Goal: Task Accomplishment & Management: Manage account settings

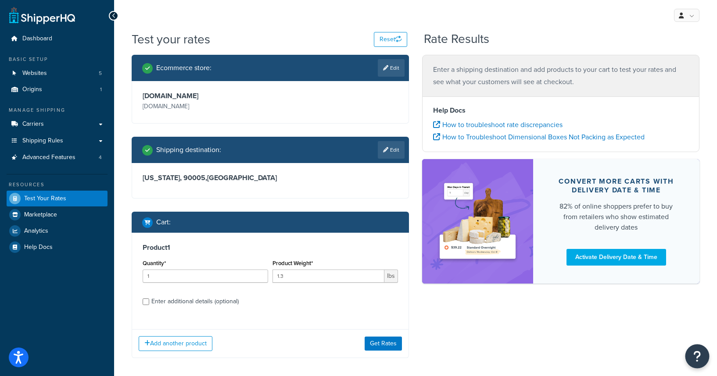
click at [699, 358] on icon "Open Resource Center" at bounding box center [697, 356] width 8 height 12
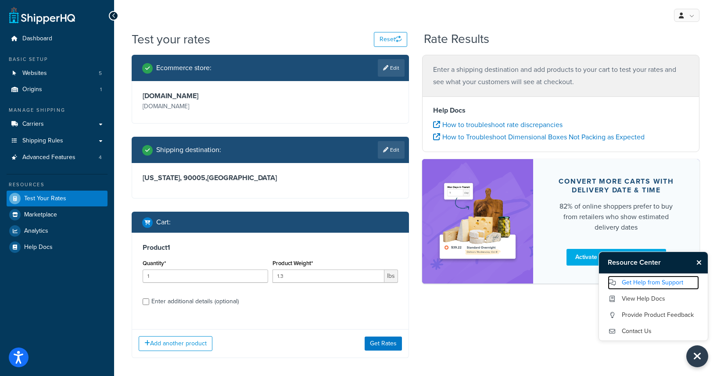
click at [645, 280] on link "Get Help from Support" at bounding box center [652, 283] width 91 height 14
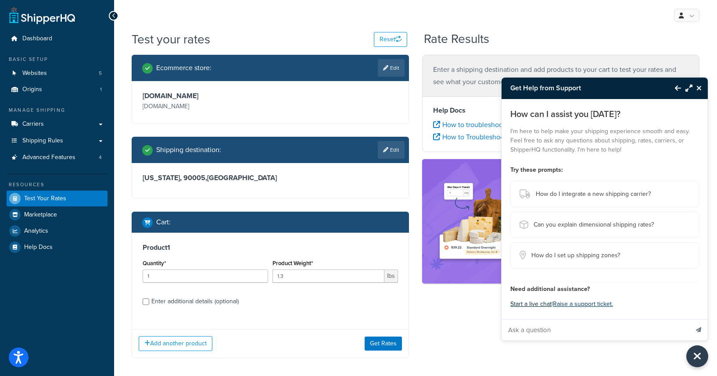
click at [532, 305] on button "Start a live chat" at bounding box center [530, 304] width 41 height 12
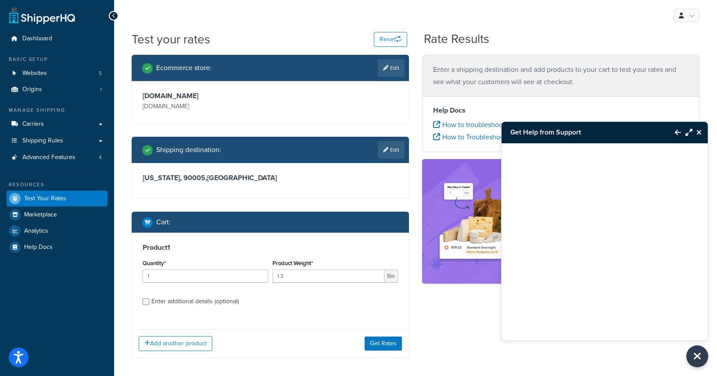
click at [699, 132] on icon "Close Resource Center" at bounding box center [698, 132] width 5 height 7
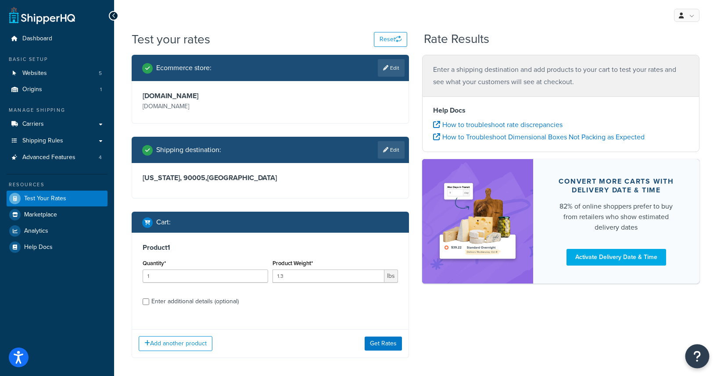
click at [696, 360] on icon "Open Resource Center" at bounding box center [697, 356] width 8 height 12
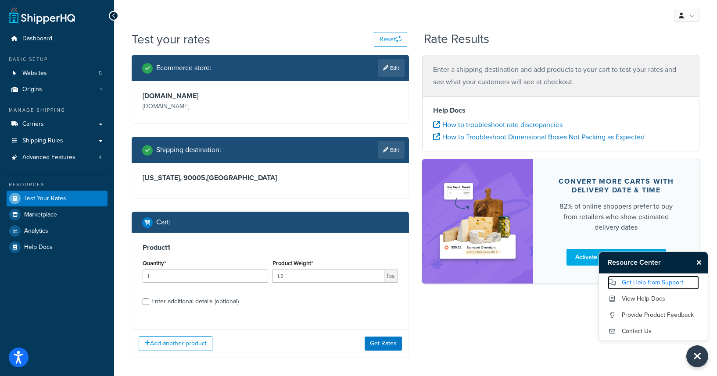
click at [643, 285] on link "Get Help from Support" at bounding box center [652, 283] width 91 height 14
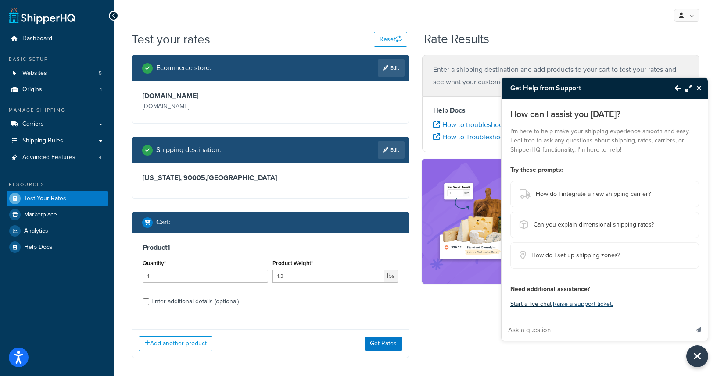
click at [538, 307] on button "Start a live chat" at bounding box center [530, 304] width 41 height 12
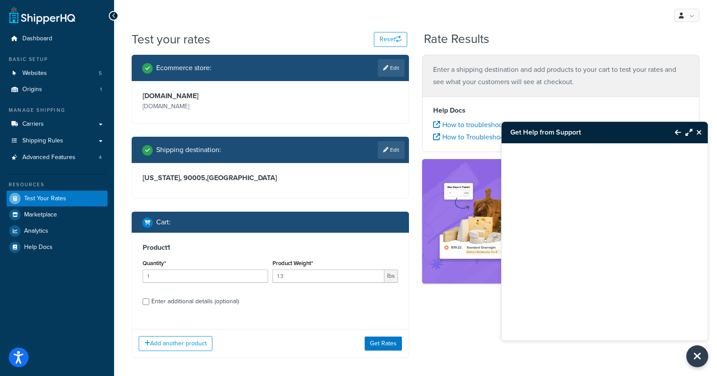
click at [676, 132] on icon "Back to Resource Center" at bounding box center [678, 132] width 6 height 7
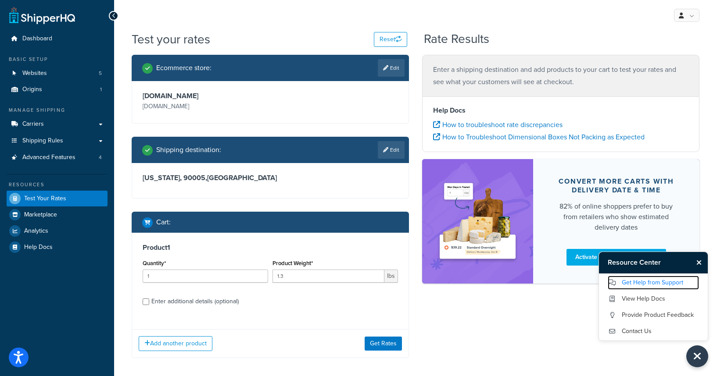
click at [632, 286] on link "Get Help from Support" at bounding box center [652, 283] width 91 height 14
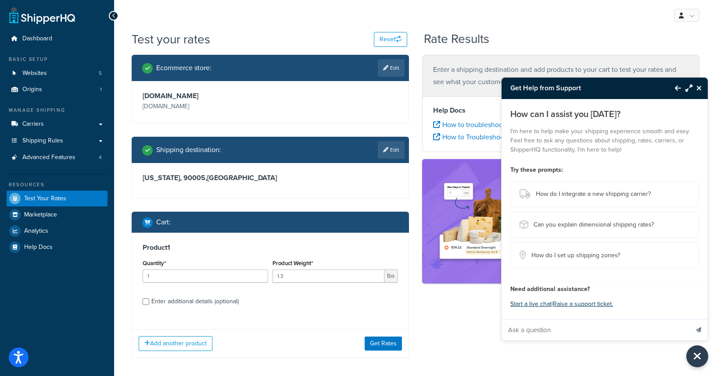
click at [544, 329] on input "Ask a question" at bounding box center [594, 330] width 187 height 21
paste input "ShipperHQPassword"
click at [509, 333] on input "ShipperHQPassword" at bounding box center [594, 330] width 187 height 21
drag, startPoint x: 603, startPoint y: 329, endPoint x: 524, endPoint y: 330, distance: 78.5
click at [524, 330] on input "How ShipperHQPassword" at bounding box center [594, 330] width 187 height 21
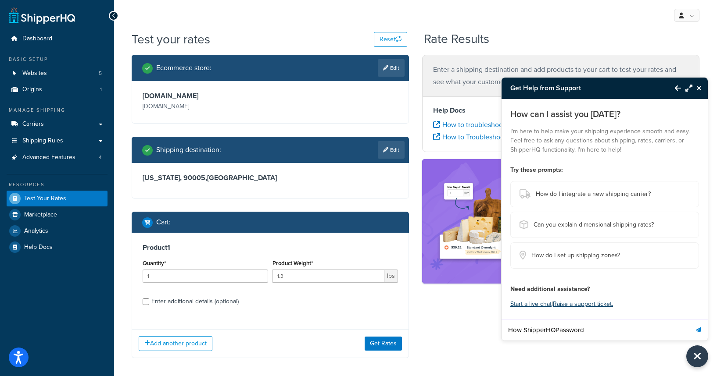
click at [618, 330] on input "How ShipperHQPassword" at bounding box center [594, 330] width 187 height 21
drag, startPoint x: 589, startPoint y: 330, endPoint x: 521, endPoint y: 332, distance: 68.0
click at [521, 332] on input "How ShipperHQPassword" at bounding box center [594, 330] width 187 height 21
paste input "“How do we obtain this value?"
drag, startPoint x: 526, startPoint y: 330, endPoint x: 496, endPoint y: 334, distance: 30.5
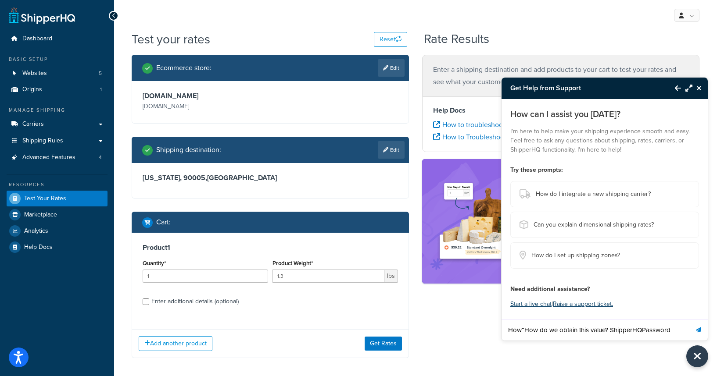
click at [496, 334] on div "Get Help from Support How can I assist you today? I'm here to help make your sh…" at bounding box center [415, 207] width 603 height 415
drag, startPoint x: 663, startPoint y: 328, endPoint x: 596, endPoint y: 329, distance: 67.1
click at [596, 329] on input "How do we obtain this value? ShipperHQPassword" at bounding box center [594, 330] width 187 height 21
click at [589, 332] on input "How do we obtain this value?" at bounding box center [594, 330] width 187 height 21
paste input "ShipperHQPassword"
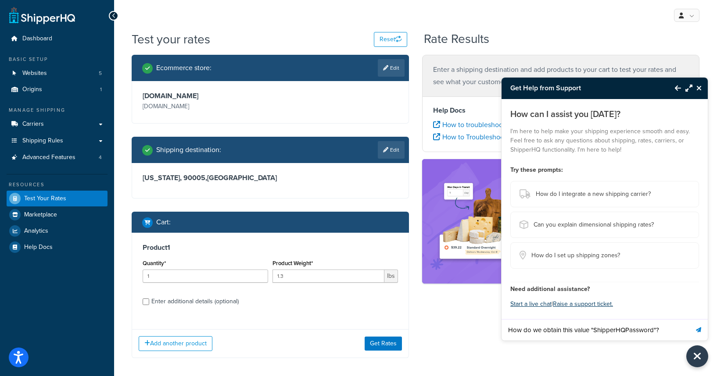
type input "How do we obtain this value "ShipperHQPassword"?"
click at [689, 319] on button "Send message" at bounding box center [698, 329] width 18 height 21
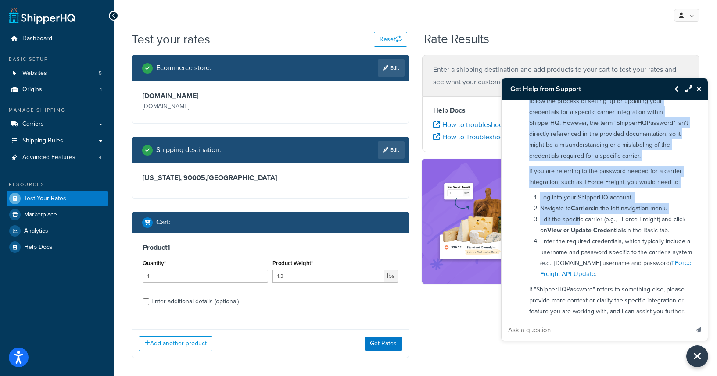
scroll to position [60, 0]
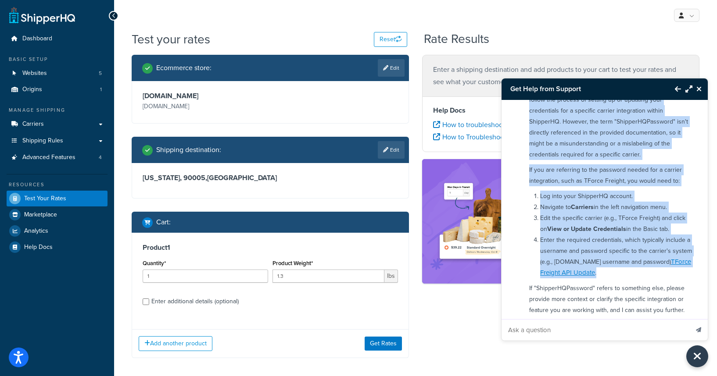
drag, startPoint x: 529, startPoint y: 150, endPoint x: 657, endPoint y: 274, distance: 178.0
click at [657, 274] on div "To obtain the "ShipperHQPassword," you typically need to follow the process of …" at bounding box center [611, 208] width 174 height 256
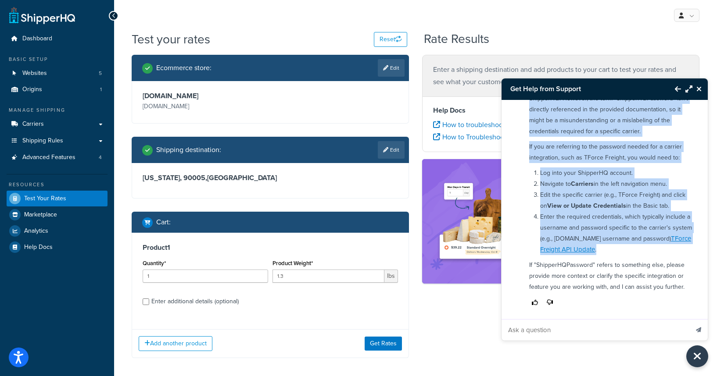
scroll to position [87, 0]
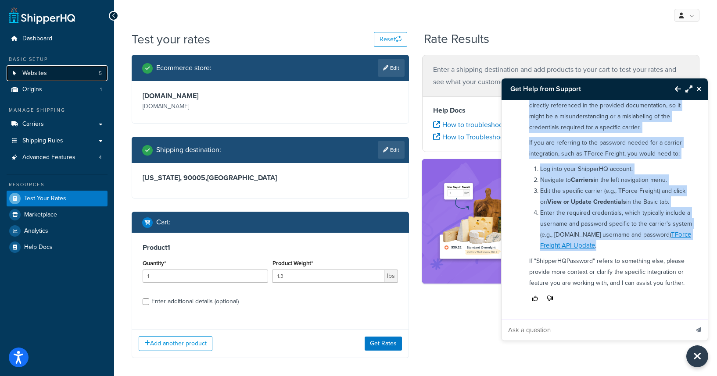
click at [38, 77] on span "Websites" at bounding box center [34, 73] width 25 height 7
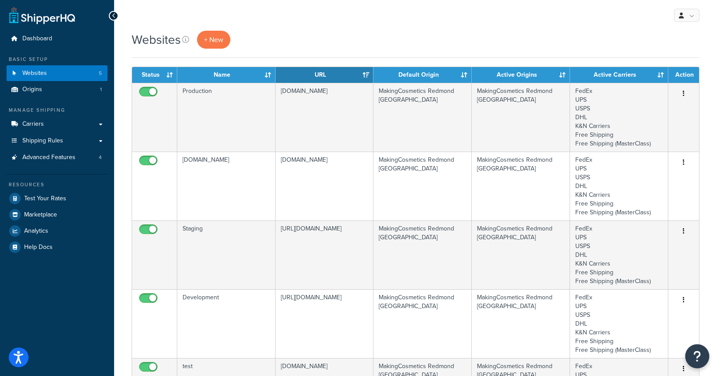
click at [697, 357] on icon "Open Resource Center" at bounding box center [697, 356] width 8 height 12
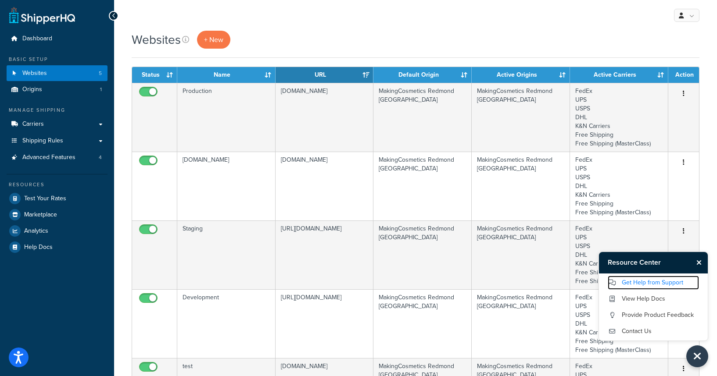
click at [635, 282] on link "Get Help from Support" at bounding box center [652, 283] width 91 height 14
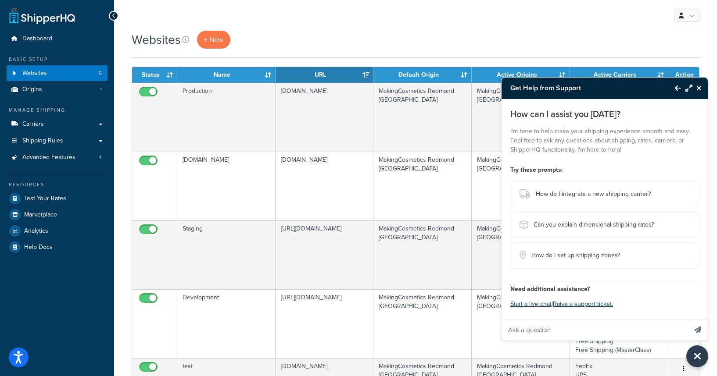
click at [382, 45] on div "Websites + New" at bounding box center [416, 40] width 568 height 18
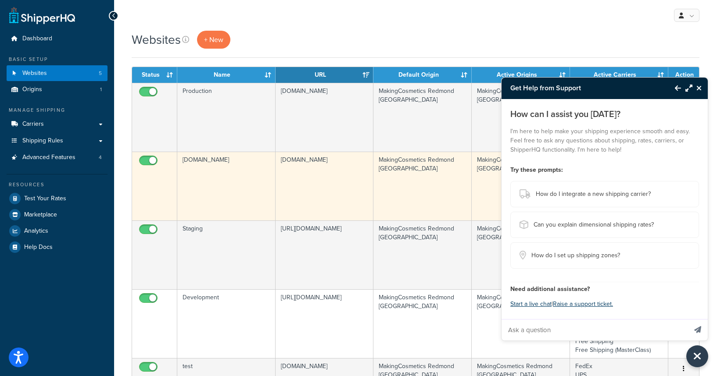
click at [253, 170] on td "[DOMAIN_NAME]" at bounding box center [226, 186] width 98 height 69
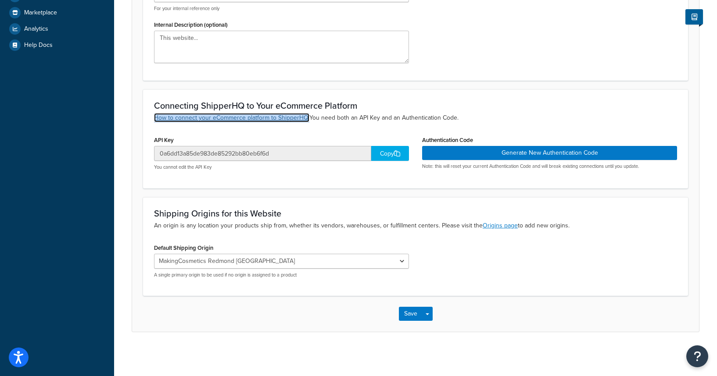
scroll to position [122, 0]
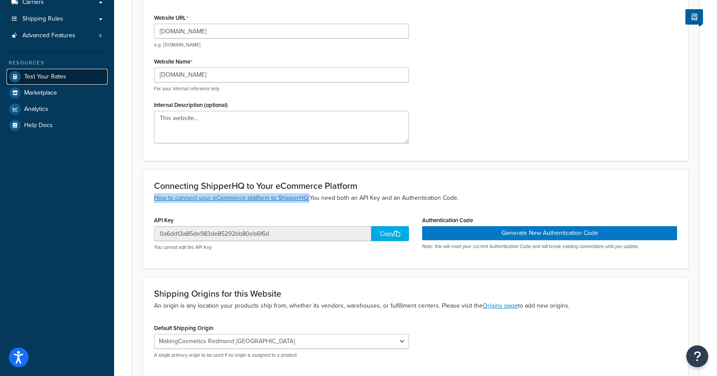
click at [54, 78] on span "Test Your Rates" at bounding box center [45, 76] width 42 height 7
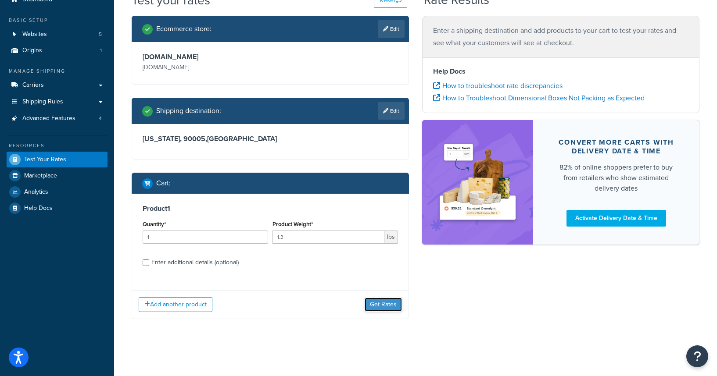
click at [388, 307] on button "Get Rates" at bounding box center [382, 305] width 37 height 14
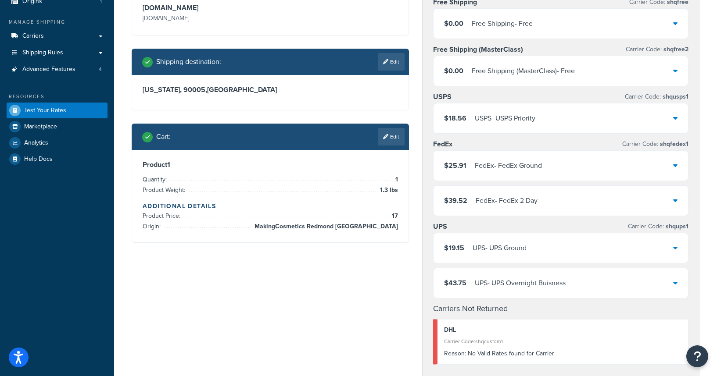
scroll to position [263, 0]
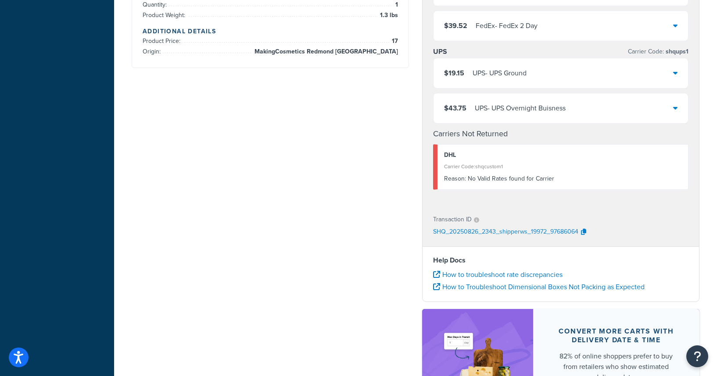
click at [523, 233] on p "SHQ_20250826_2343_shipperws_19972_97686064" at bounding box center [505, 232] width 145 height 13
click at [582, 235] on icon "button" at bounding box center [583, 232] width 5 height 6
drag, startPoint x: 429, startPoint y: 236, endPoint x: 631, endPoint y: 230, distance: 202.7
click at [631, 230] on div "Transaction ID SHQ_20250826_2343_shipperws_19972_97686064" at bounding box center [560, 226] width 276 height 40
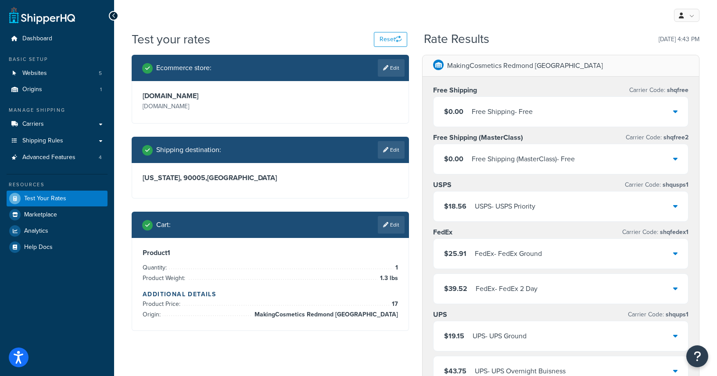
scroll to position [0, 0]
click at [418, 133] on div "MakingCosmetics Redmond WA Free Shipping Carrier Code: shqfree $0.00 Free Shipp…" at bounding box center [560, 380] width 290 height 651
click at [34, 157] on span "Advanced Features" at bounding box center [48, 157] width 53 height 7
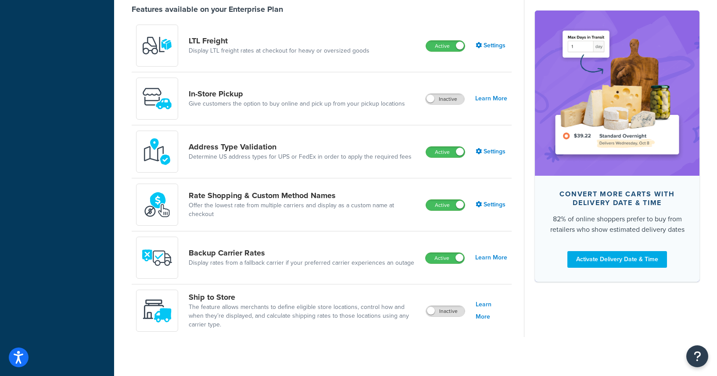
scroll to position [231, 0]
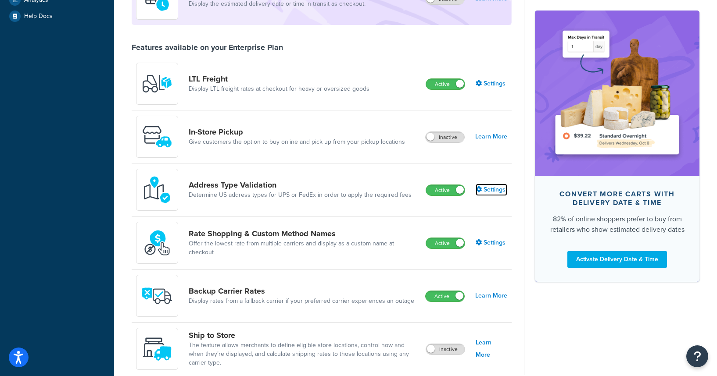
click at [492, 189] on link "Settings" at bounding box center [491, 190] width 32 height 12
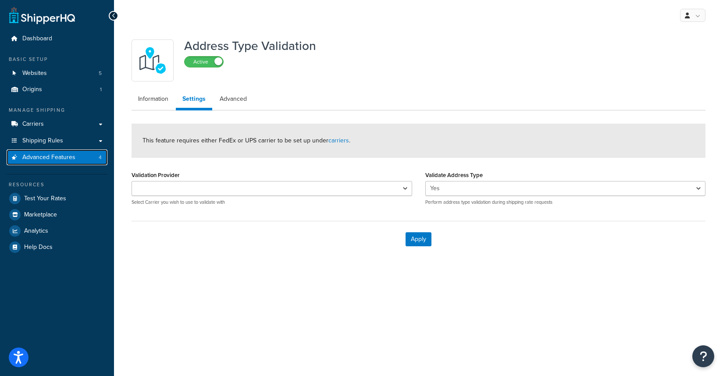
click at [54, 160] on span "Advanced Features" at bounding box center [48, 157] width 53 height 7
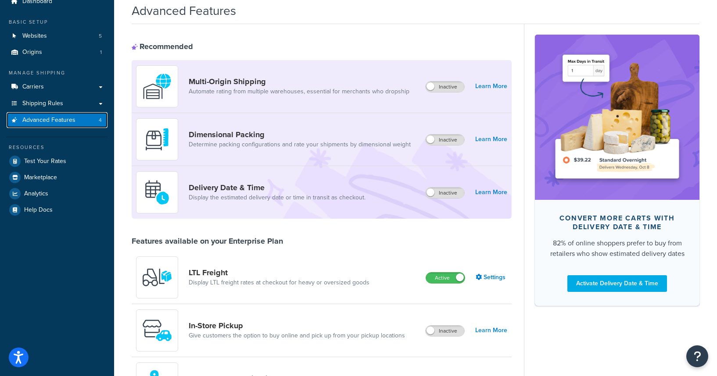
scroll to position [67, 0]
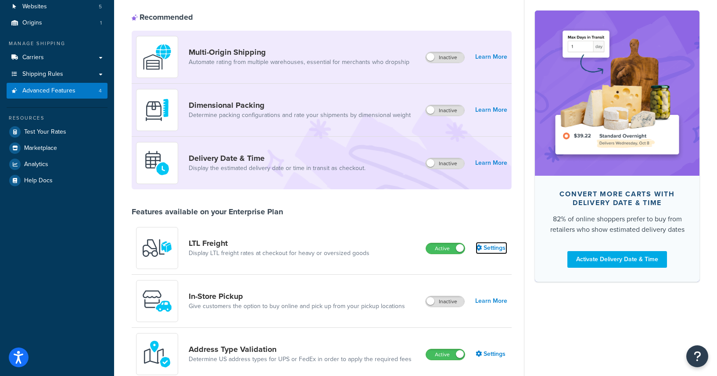
click at [492, 251] on link "Settings" at bounding box center [491, 248] width 32 height 12
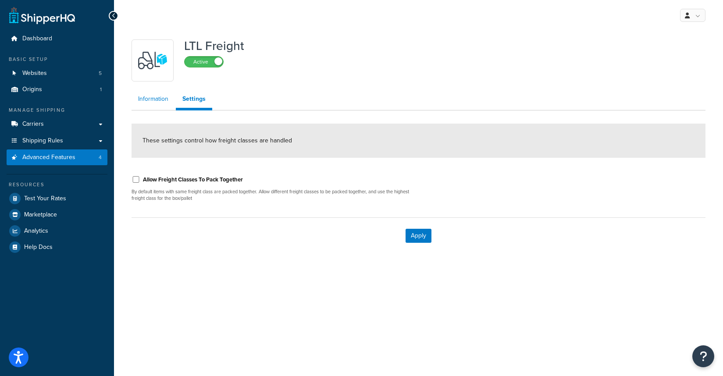
click at [150, 97] on link "Information" at bounding box center [153, 99] width 43 height 18
click at [49, 219] on span "Marketplace" at bounding box center [40, 214] width 33 height 7
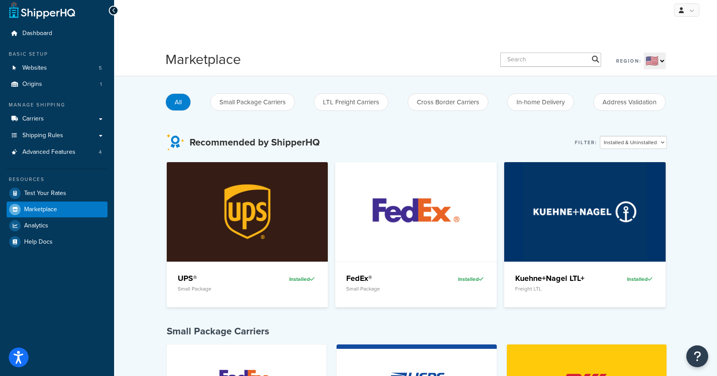
scroll to position [11, 0]
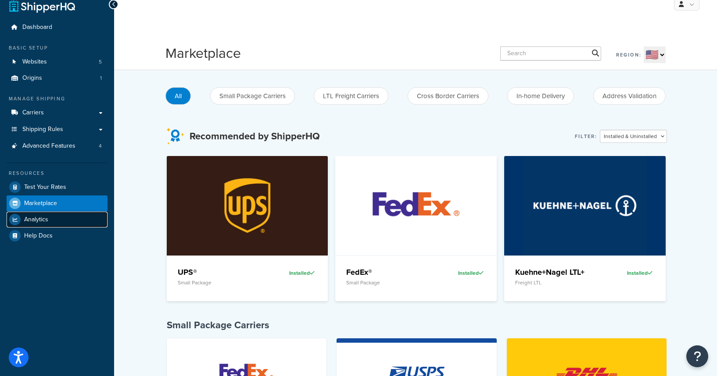
click at [43, 218] on span "Analytics" at bounding box center [36, 219] width 24 height 7
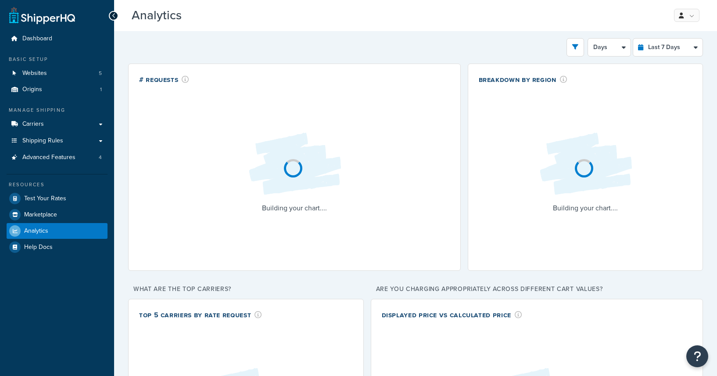
select select "last_7_days"
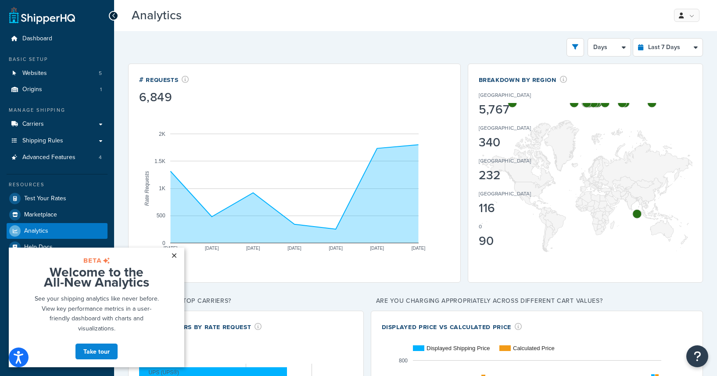
click at [175, 254] on link "×" at bounding box center [173, 256] width 15 height 16
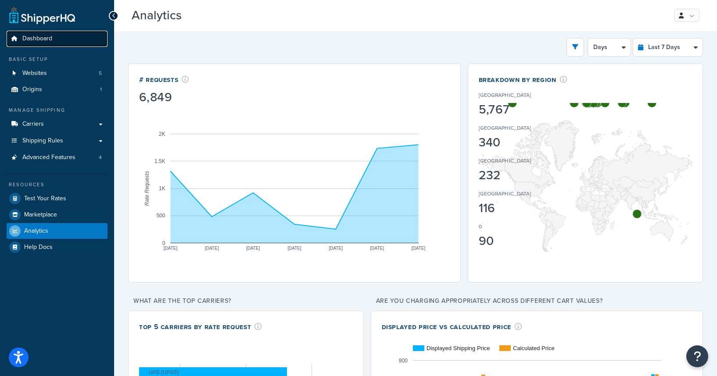
click at [47, 46] on link "Dashboard" at bounding box center [57, 39] width 101 height 16
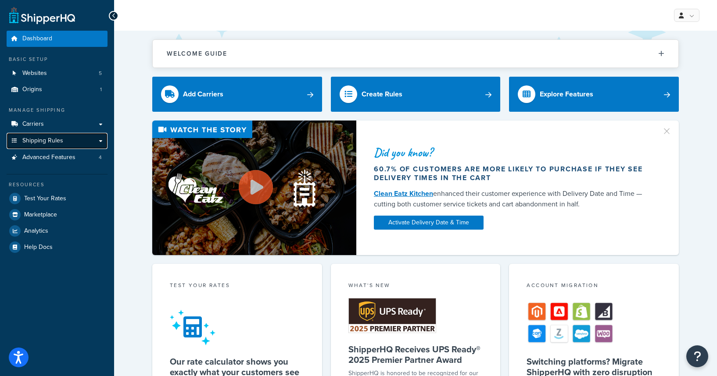
click at [30, 142] on span "Shipping Rules" at bounding box center [42, 140] width 41 height 7
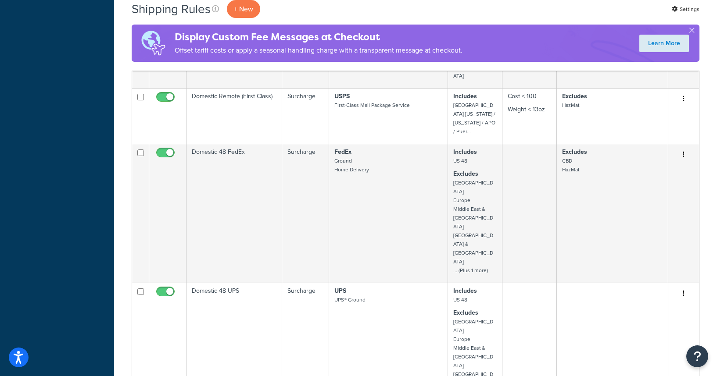
scroll to position [793, 0]
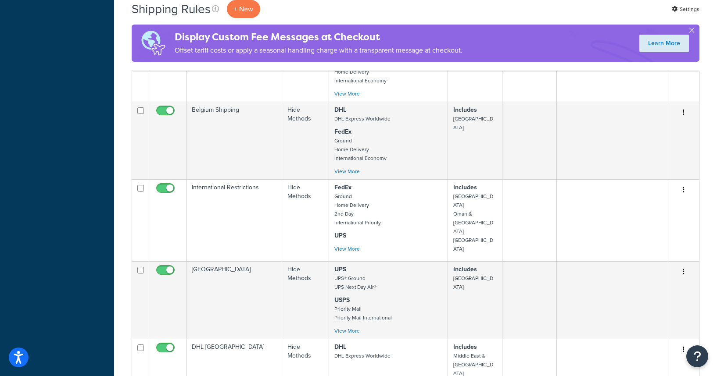
scroll to position [625, 0]
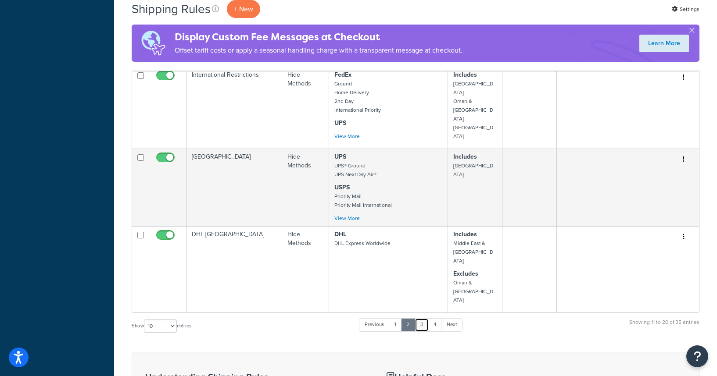
click at [424, 318] on link "3" at bounding box center [421, 324] width 14 height 13
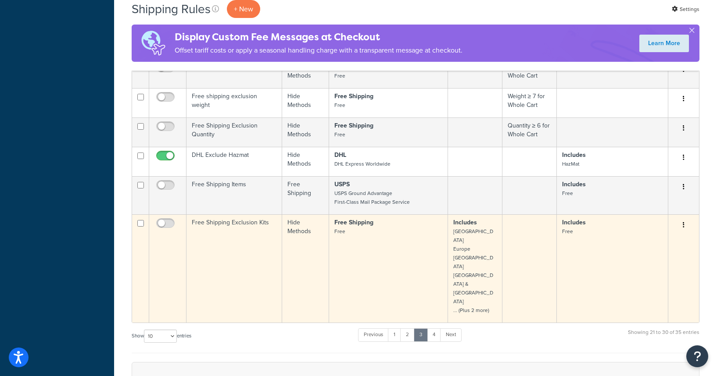
scroll to position [335, 0]
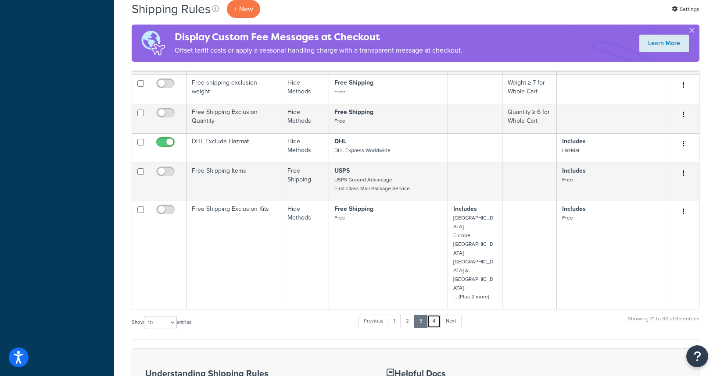
click at [436, 315] on link "4" at bounding box center [434, 321] width 14 height 13
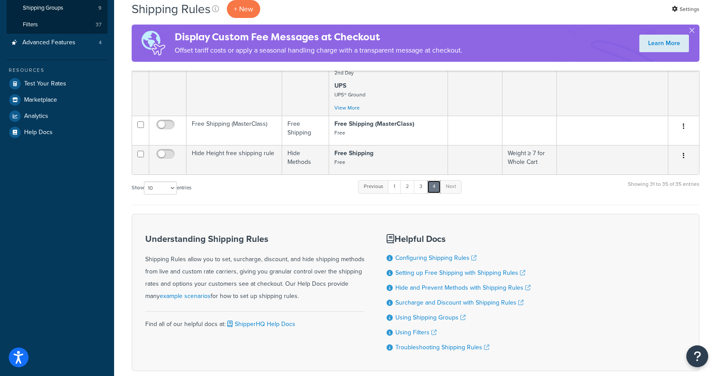
scroll to position [0, 0]
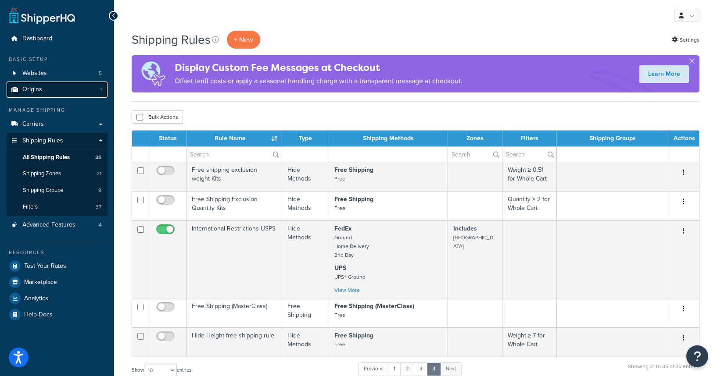
click at [55, 93] on link "Origins 1" at bounding box center [57, 90] width 101 height 16
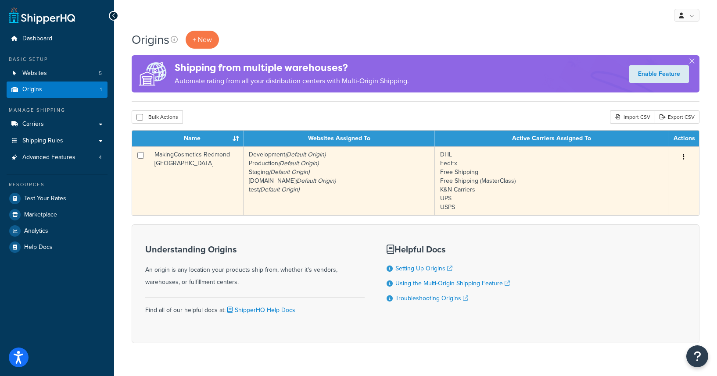
click at [184, 179] on td "MakingCosmetics Redmond [GEOGRAPHIC_DATA]" at bounding box center [196, 180] width 94 height 69
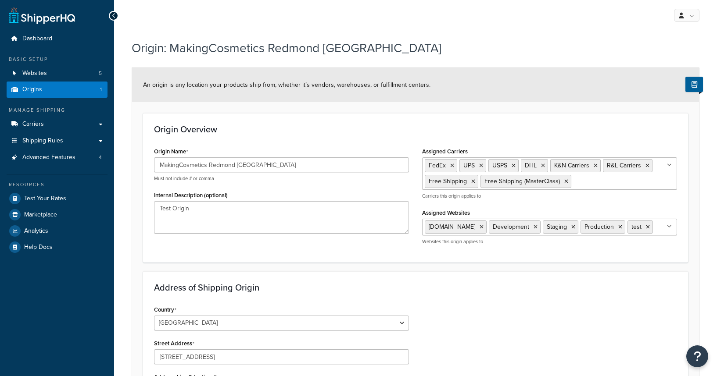
select select "47"
click at [40, 43] on link "Dashboard" at bounding box center [57, 39] width 101 height 16
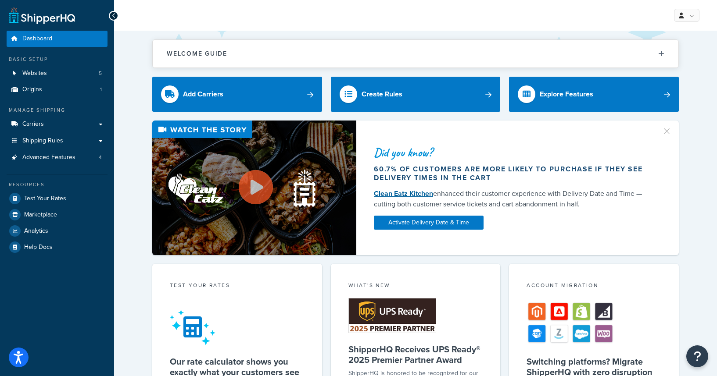
scroll to position [185, 0]
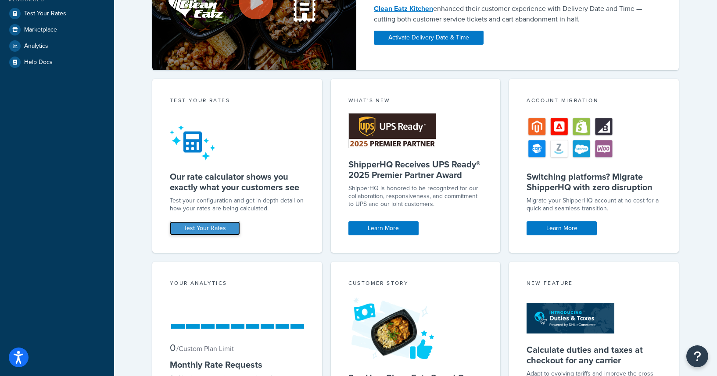
click at [236, 231] on link "Test Your Rates" at bounding box center [205, 228] width 70 height 14
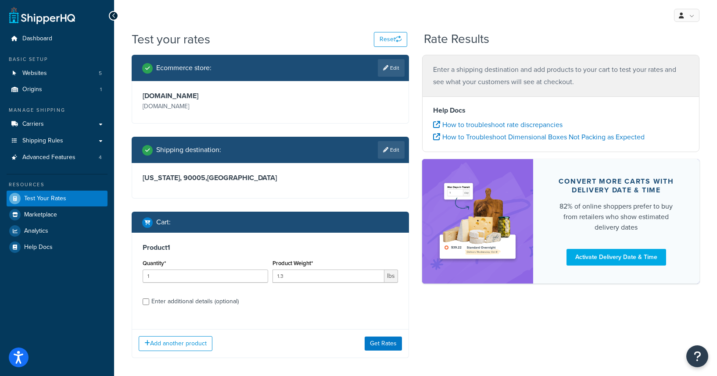
click at [396, 156] on link "Edit" at bounding box center [391, 150] width 27 height 18
select select "CA"
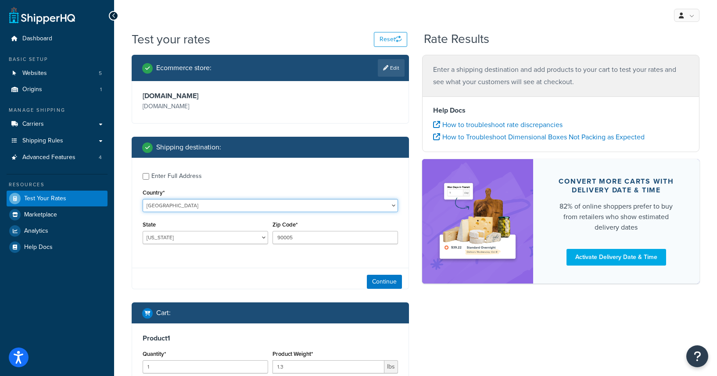
click at [208, 207] on select "[GEOGRAPHIC_DATA] [GEOGRAPHIC_DATA] [GEOGRAPHIC_DATA] [GEOGRAPHIC_DATA] [GEOGRA…" at bounding box center [270, 205] width 255 height 13
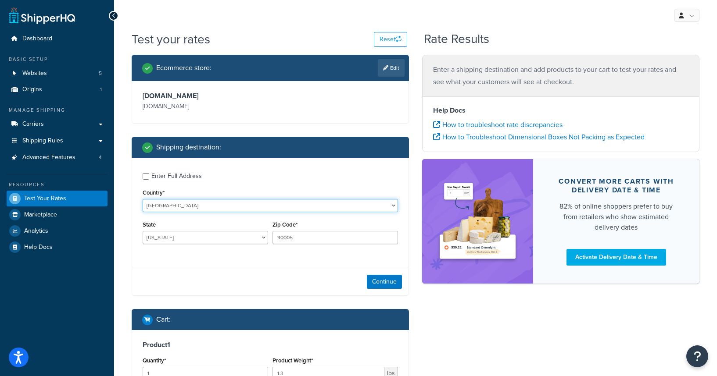
click at [143, 199] on select "[GEOGRAPHIC_DATA] [GEOGRAPHIC_DATA] [GEOGRAPHIC_DATA] [GEOGRAPHIC_DATA] [GEOGRA…" at bounding box center [270, 205] width 255 height 13
